Goal: Complete application form

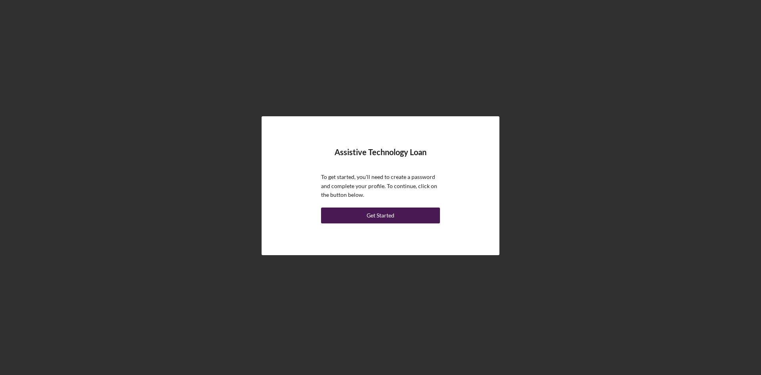
click at [372, 215] on div "Get Started" at bounding box center [381, 215] width 28 height 16
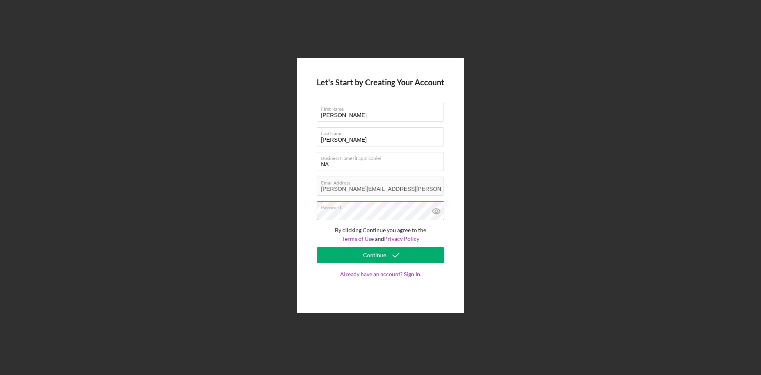
click at [434, 213] on icon at bounding box center [437, 211] width 20 height 20
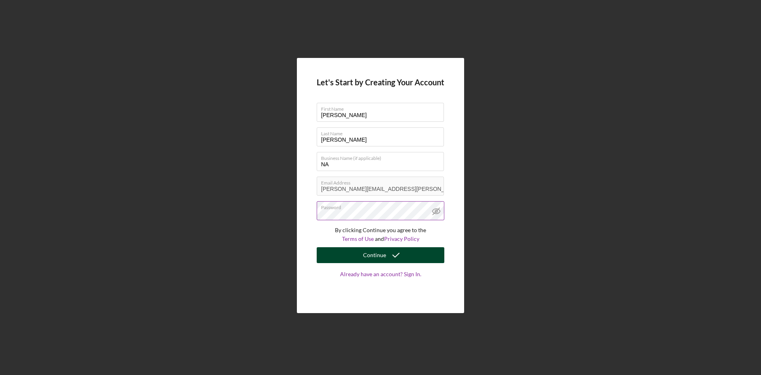
click at [361, 256] on button "Continue" at bounding box center [381, 255] width 128 height 16
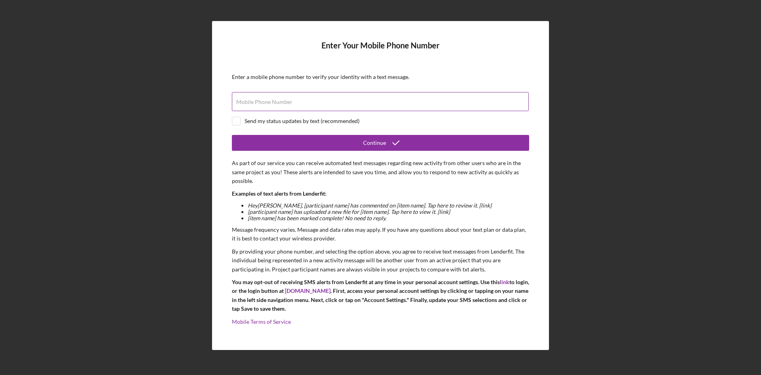
click at [242, 103] on label "Mobile Phone Number" at bounding box center [264, 102] width 56 height 6
click at [242, 103] on input "Mobile Phone Number" at bounding box center [380, 101] width 297 height 19
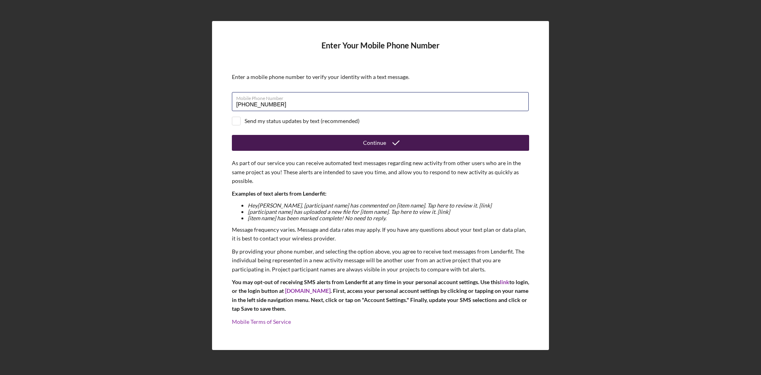
type input "[PHONE_NUMBER]"
click at [284, 144] on button "Continue" at bounding box center [380, 143] width 297 height 16
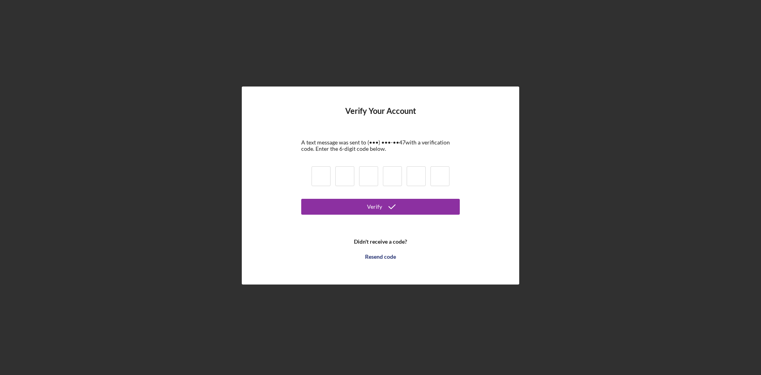
click at [316, 173] on input at bounding box center [321, 176] width 19 height 20
type input "3"
type input "1"
type input "3"
type input "9"
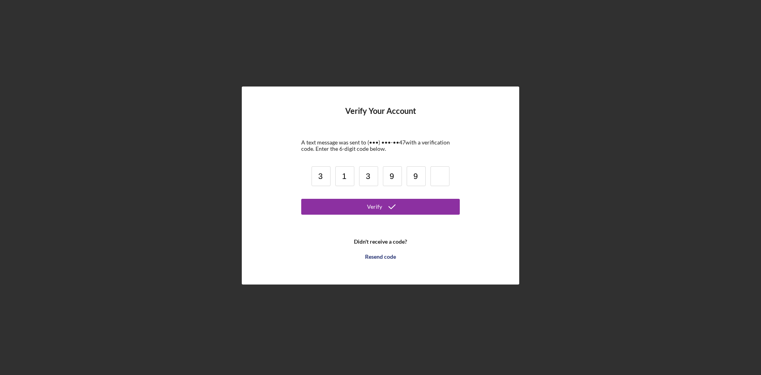
type input "9"
click at [370, 199] on div "Verify" at bounding box center [374, 207] width 15 height 16
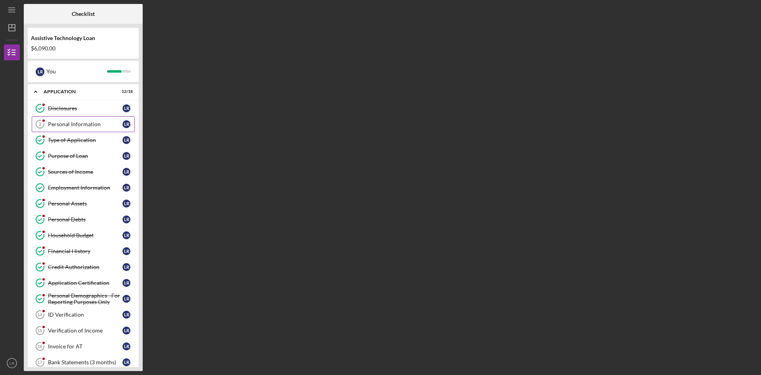
click at [70, 124] on div "Personal Information" at bounding box center [85, 124] width 75 height 6
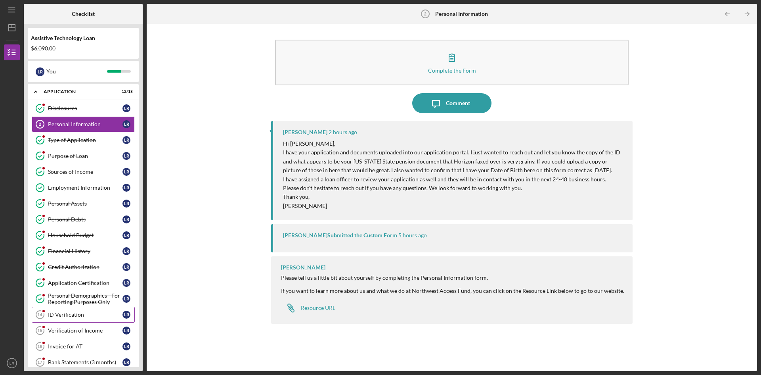
click at [65, 314] on div "ID Verification" at bounding box center [85, 314] width 75 height 6
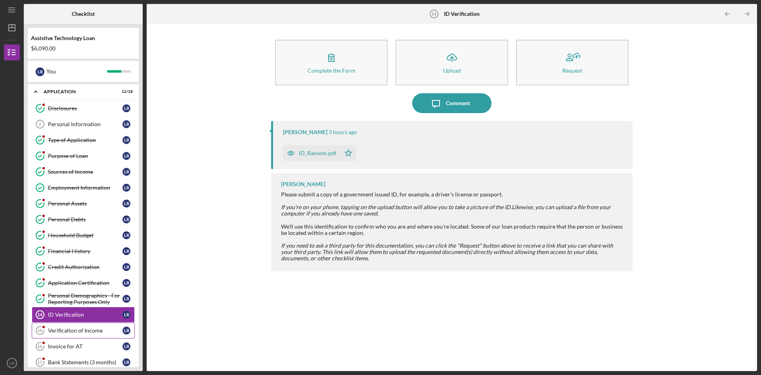
click at [71, 331] on div "Verification of Income" at bounding box center [85, 330] width 75 height 6
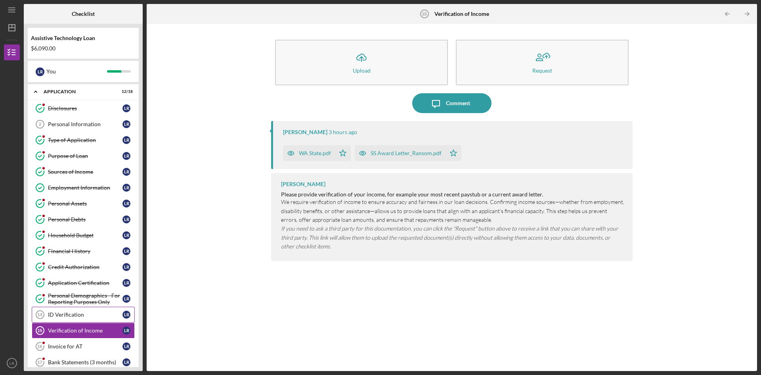
click at [69, 316] on div "ID Verification" at bounding box center [85, 314] width 75 height 6
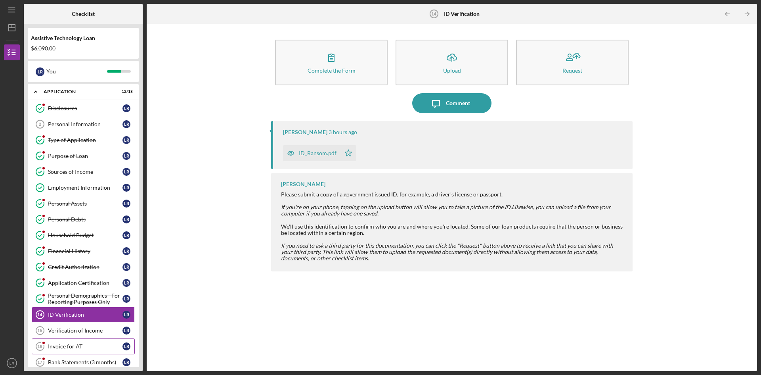
click at [67, 345] on div "Invoice for AT" at bounding box center [85, 346] width 75 height 6
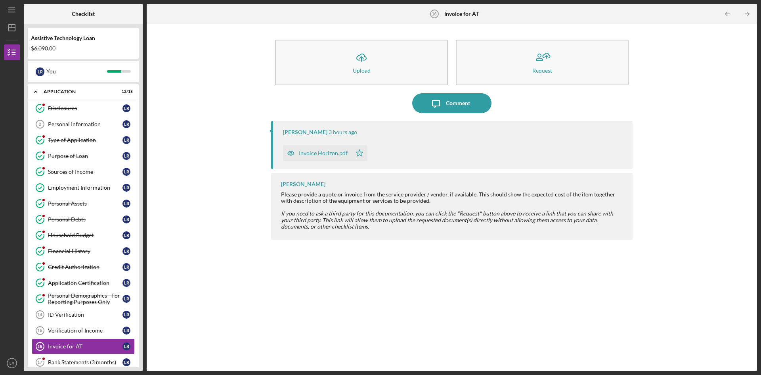
drag, startPoint x: 143, startPoint y: 225, endPoint x: 143, endPoint y: 281, distance: 56.3
click at [143, 281] on div "Checklist Assistive Technology Loan $6,090.00 L R You Icon/Expander Application…" at bounding box center [391, 187] width 734 height 367
click at [72, 361] on div "Bank Statements (3 months)" at bounding box center [85, 362] width 75 height 6
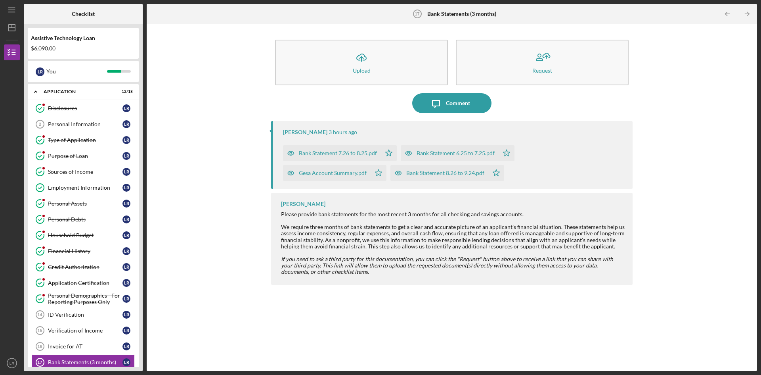
drag, startPoint x: 140, startPoint y: 259, endPoint x: 139, endPoint y: 287, distance: 27.8
click at [139, 287] on div "Assistive Technology Loan $6,090.00 L R You Icon/Expander Application 12 / 18 D…" at bounding box center [83, 197] width 119 height 347
click at [129, 361] on div "L R" at bounding box center [127, 362] width 8 height 8
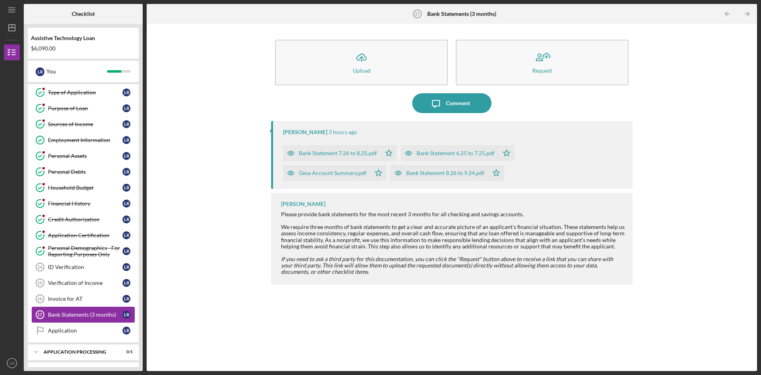
scroll to position [63, 0]
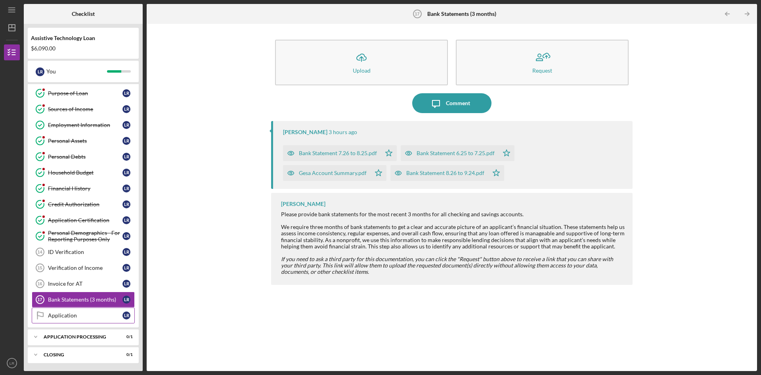
click at [82, 314] on div "Application" at bounding box center [85, 315] width 75 height 6
